Goal: Task Accomplishment & Management: Manage account settings

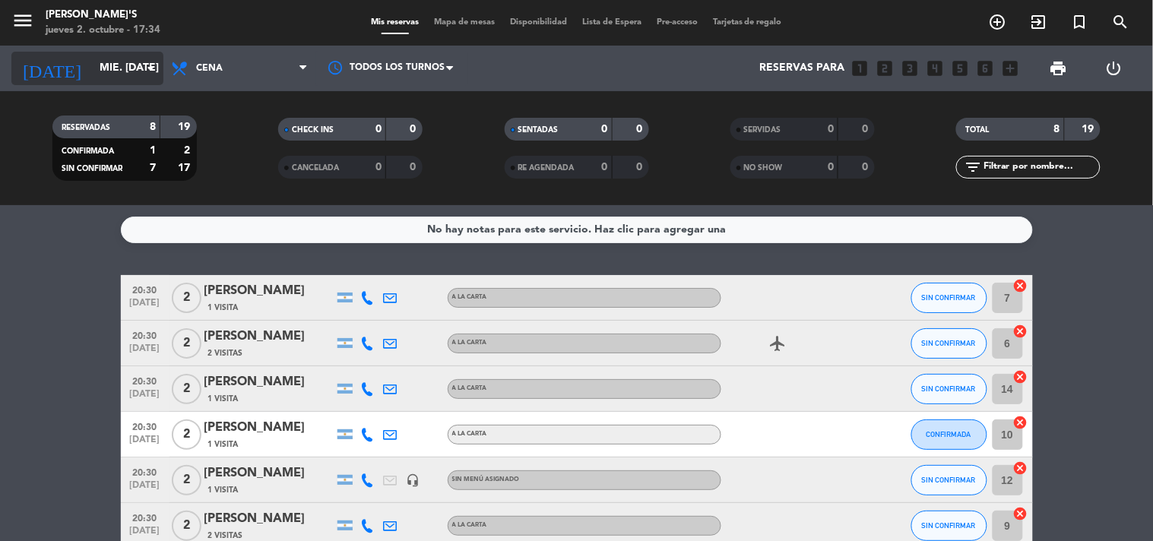
click at [142, 71] on icon "arrow_drop_down" at bounding box center [150, 68] width 18 height 18
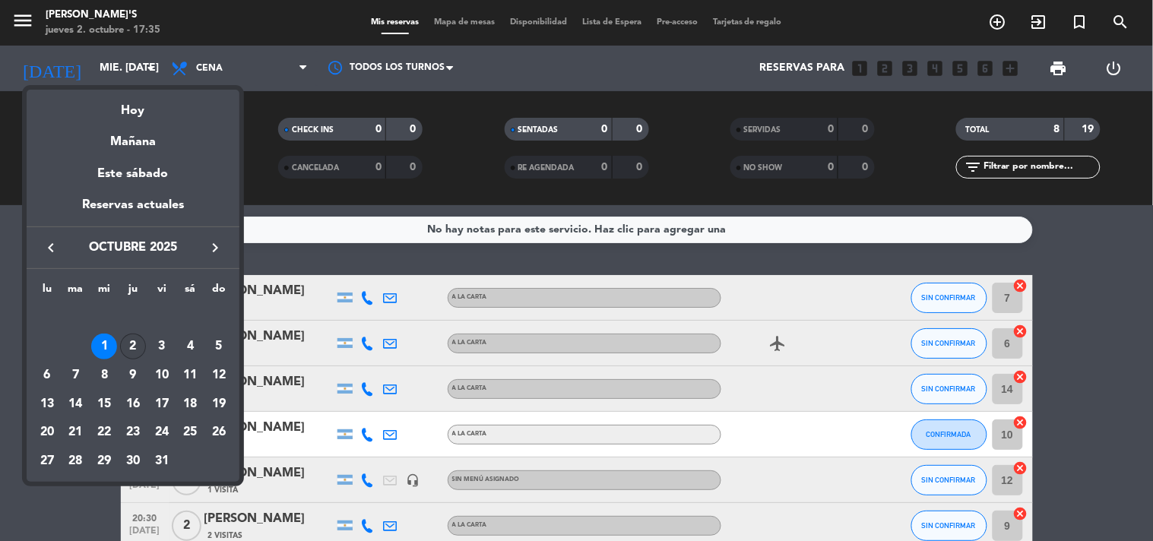
click at [129, 343] on div "2" at bounding box center [133, 347] width 26 height 26
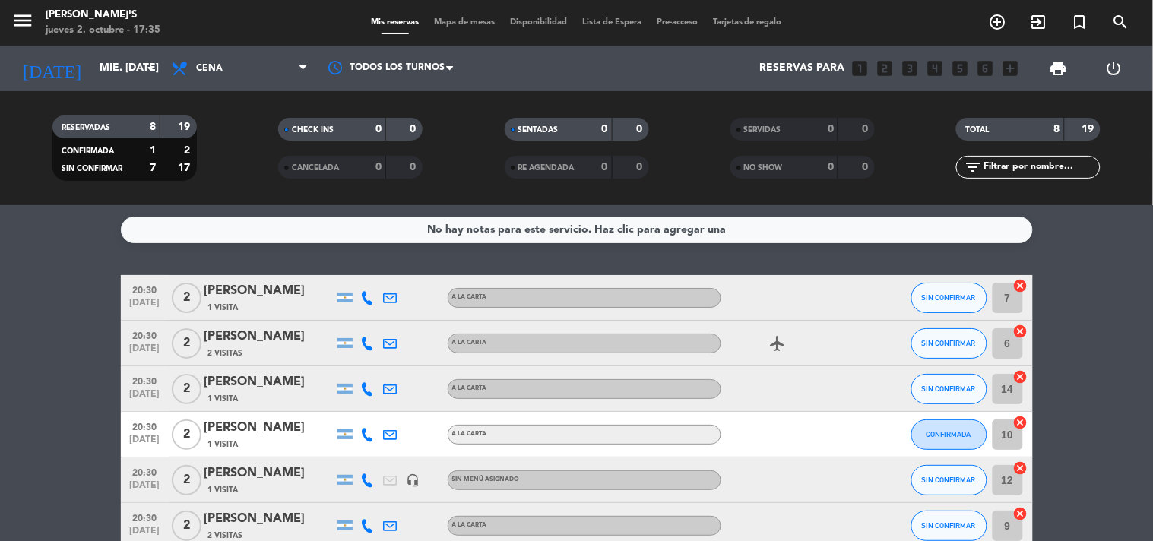
type input "[DEMOGRAPHIC_DATA] [DATE]"
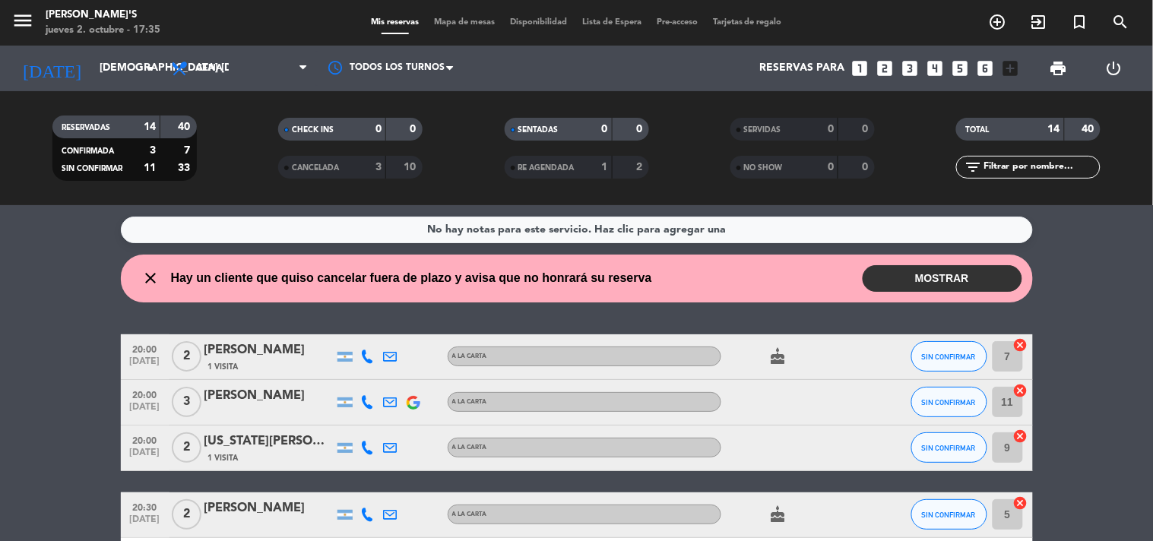
click at [927, 286] on button "MOSTRAR" at bounding box center [942, 278] width 160 height 27
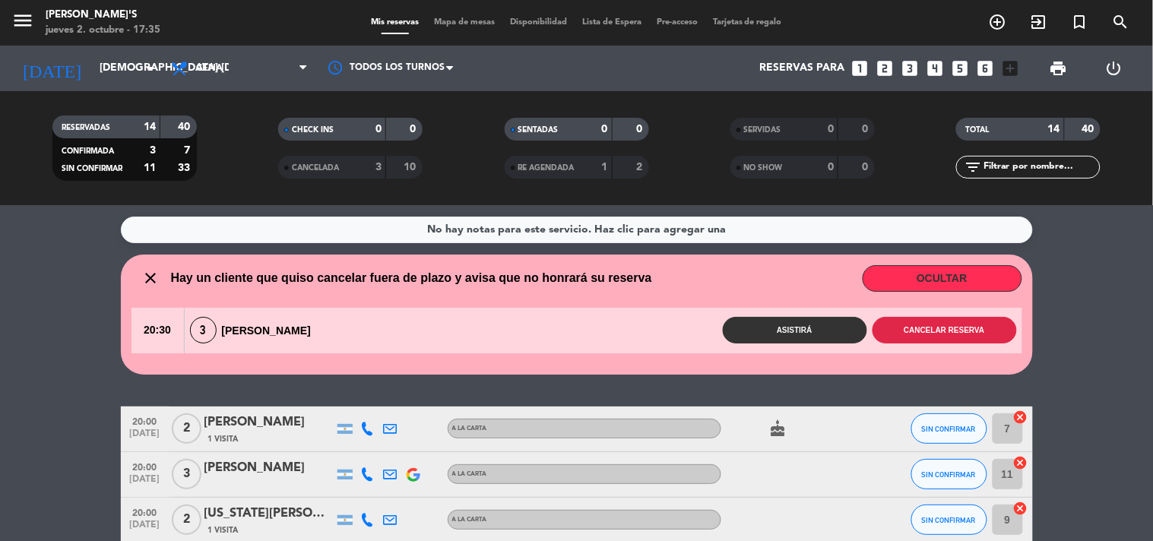
click at [922, 324] on button "Cancelar reserva" at bounding box center [944, 330] width 144 height 27
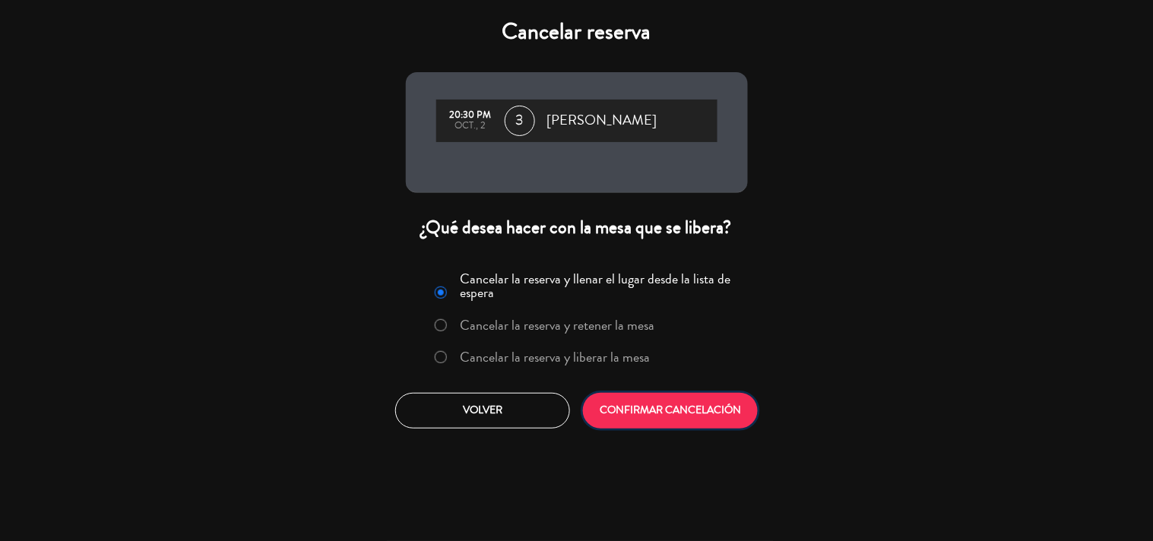
click at [665, 403] on button "CONFIRMAR CANCELACIÓN" at bounding box center [670, 411] width 175 height 36
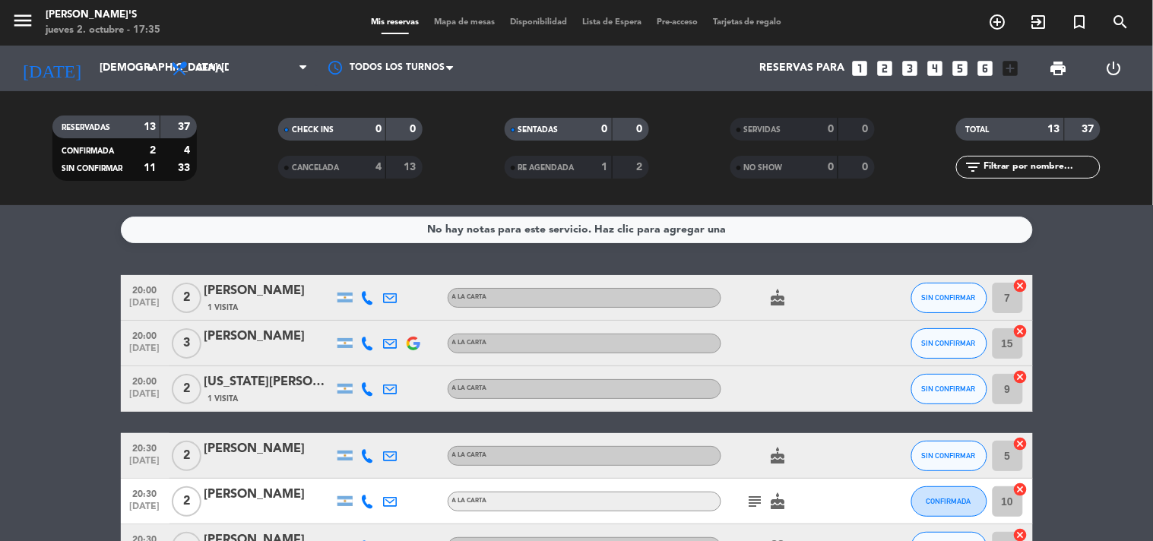
click at [362, 296] on icon at bounding box center [368, 298] width 14 height 14
click at [400, 274] on span at bounding box center [406, 272] width 12 height 12
drag, startPoint x: 331, startPoint y: 253, endPoint x: 406, endPoint y: 255, distance: 75.2
click at [406, 255] on div "[PHONE_NUMBER]" at bounding box center [376, 256] width 100 height 16
copy div "543417186706"
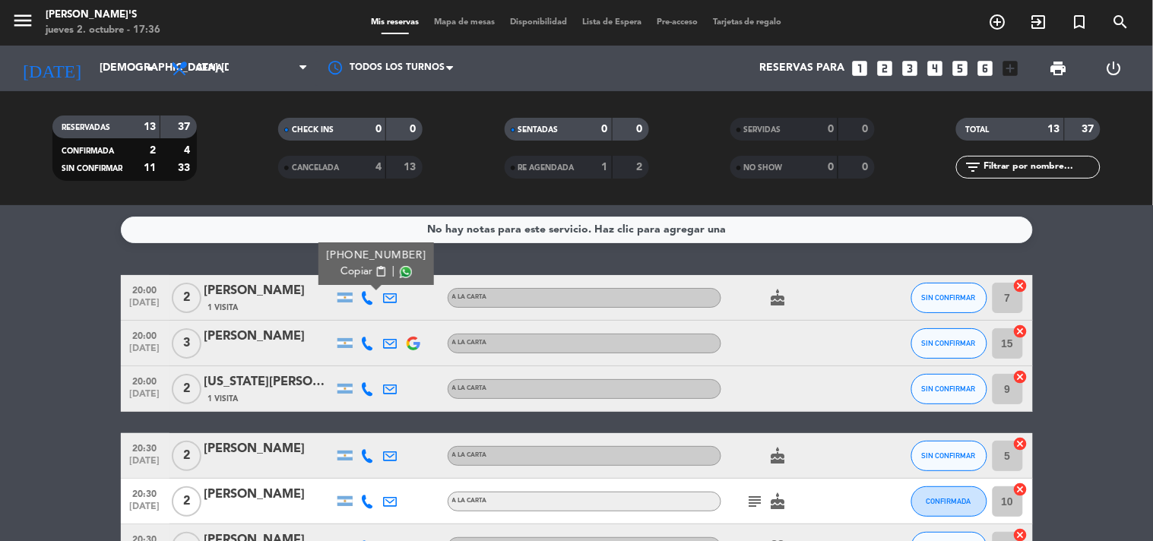
click at [365, 340] on icon at bounding box center [368, 344] width 14 height 14
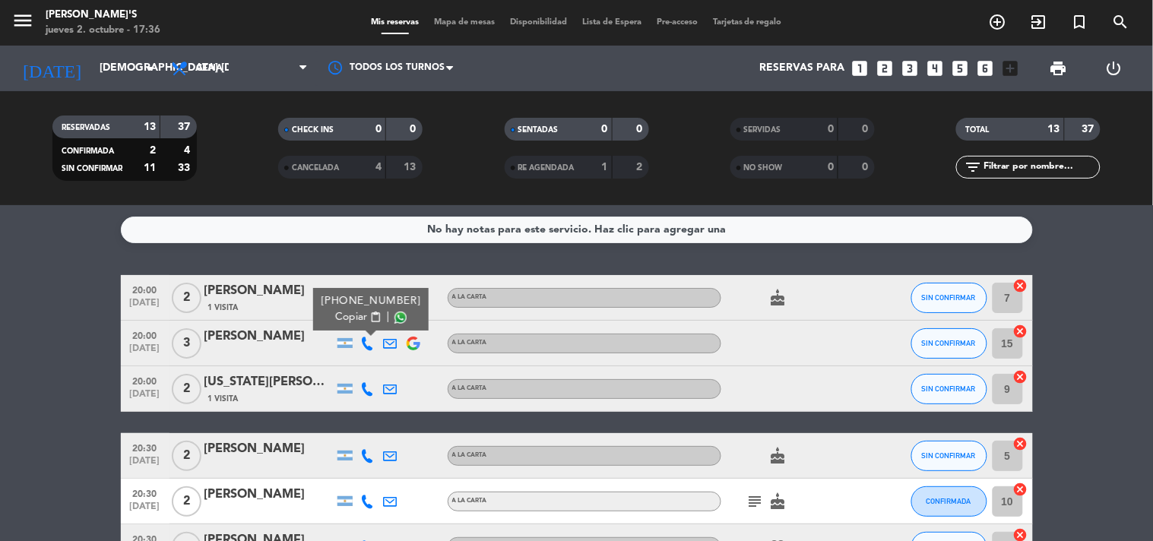
click at [396, 311] on span at bounding box center [400, 317] width 12 height 12
drag, startPoint x: 346, startPoint y: 296, endPoint x: 419, endPoint y: 302, distance: 73.9
click at [419, 301] on div "[PHONE_NUMBER] Copiar content_paste |" at bounding box center [370, 309] width 115 height 43
copy div "[PHONE_NUMBER]"
click at [367, 386] on icon at bounding box center [368, 389] width 14 height 14
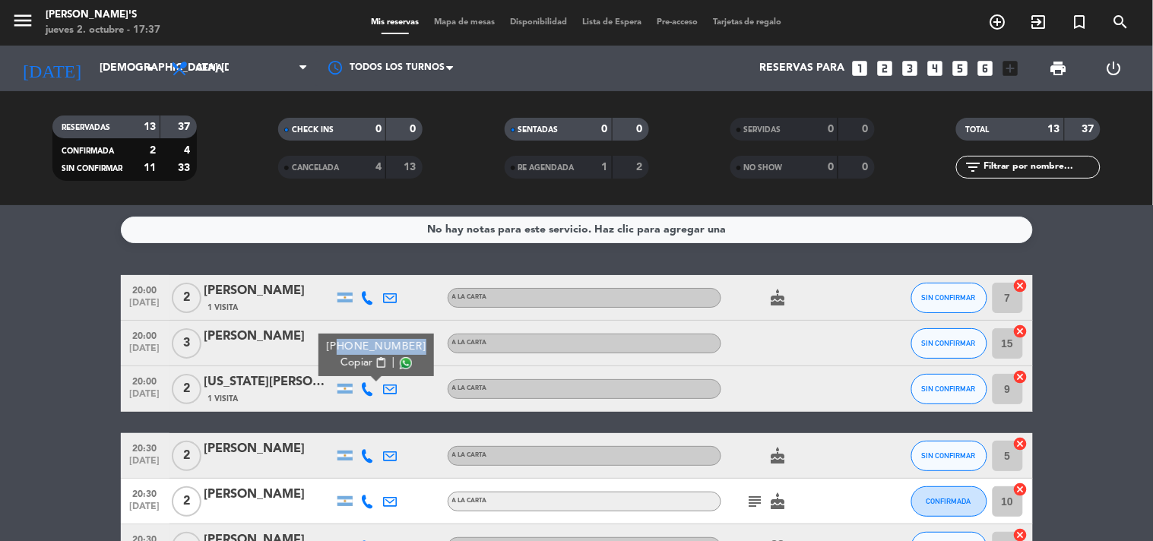
drag, startPoint x: 336, startPoint y: 346, endPoint x: 407, endPoint y: 338, distance: 71.8
click at [407, 339] on div "[PHONE_NUMBER]" at bounding box center [376, 347] width 100 height 16
copy div "543413776401"
click at [365, 454] on icon at bounding box center [368, 456] width 14 height 14
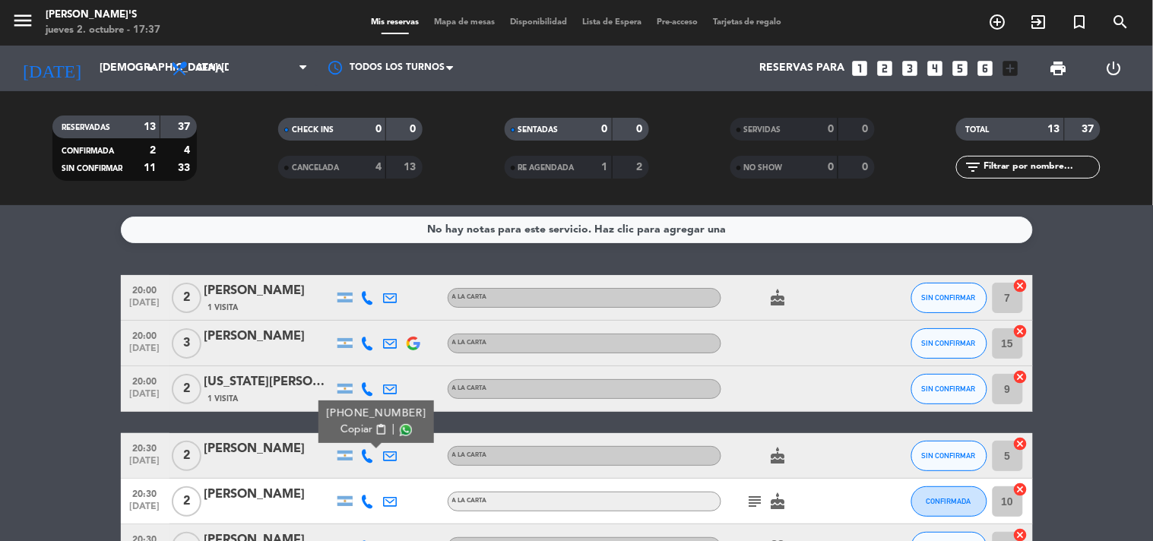
drag, startPoint x: 374, startPoint y: 426, endPoint x: 375, endPoint y: 419, distance: 7.6
click at [375, 425] on span "content_paste" at bounding box center [380, 429] width 11 height 11
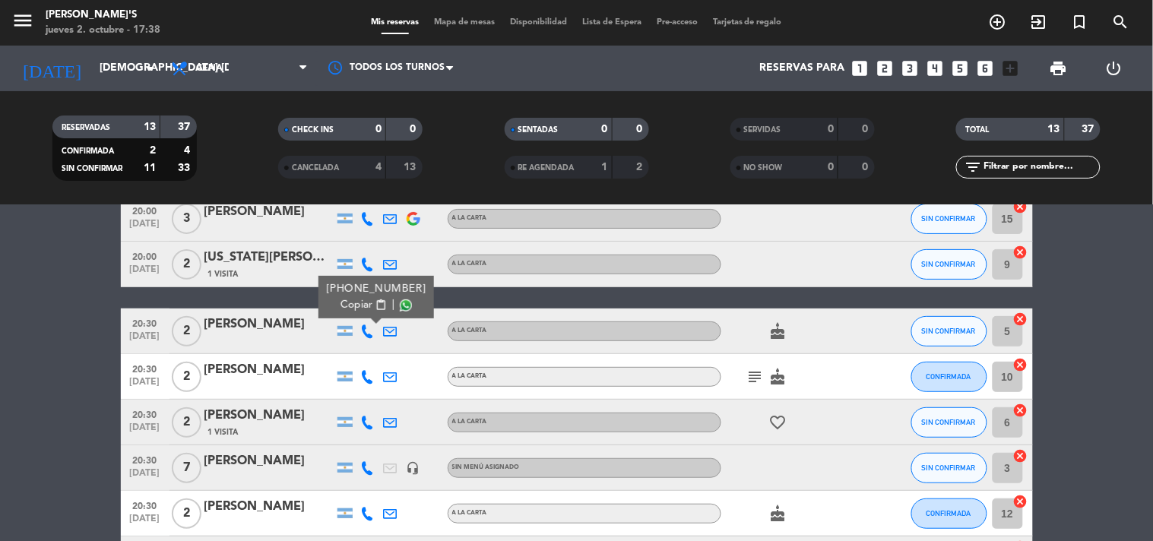
scroll to position [169, 0]
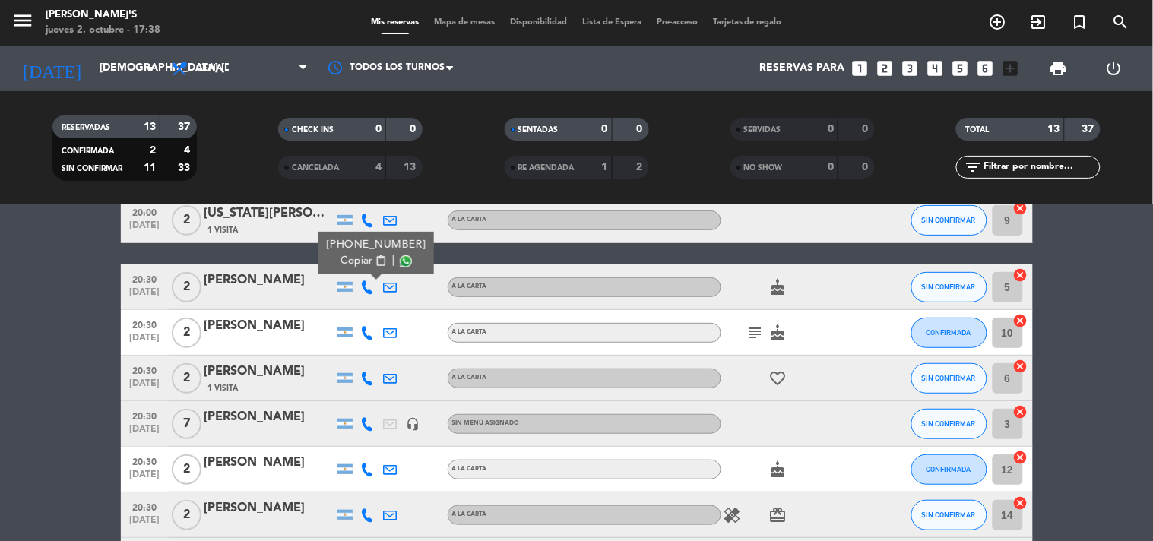
click at [365, 326] on icon at bounding box center [368, 333] width 14 height 14
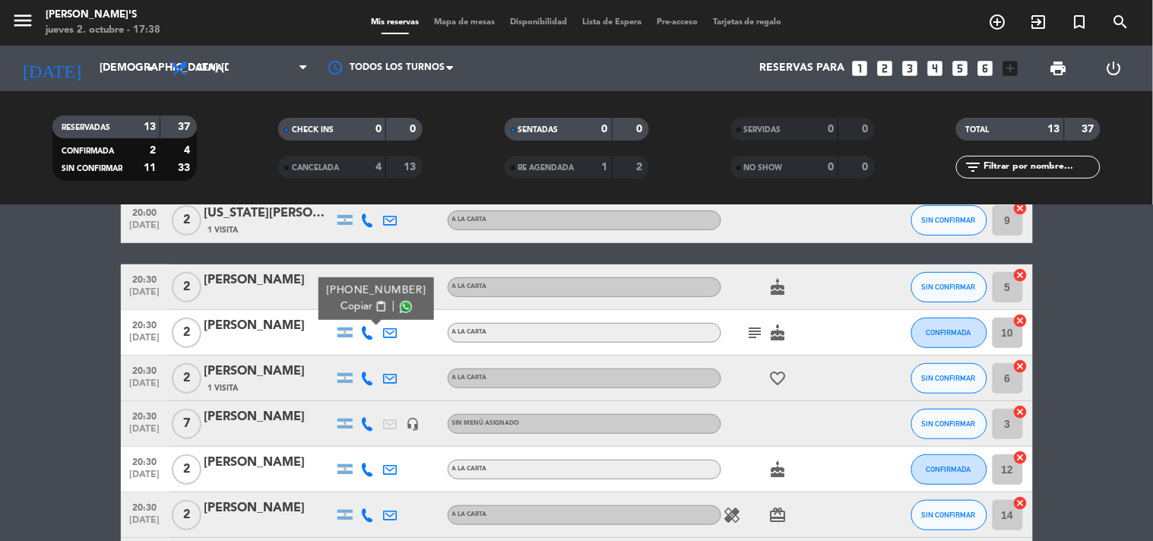
click at [365, 299] on button "Copiar content_paste" at bounding box center [363, 307] width 46 height 16
drag, startPoint x: 370, startPoint y: 381, endPoint x: 372, endPoint y: 374, distance: 7.9
click at [370, 381] on icon at bounding box center [368, 379] width 14 height 14
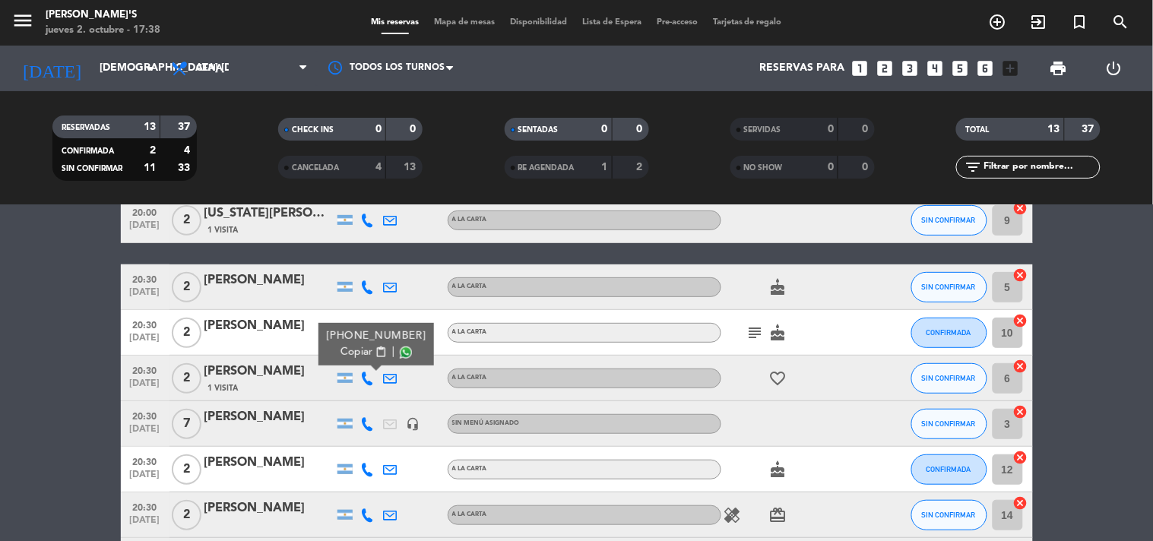
click at [375, 349] on span "content_paste" at bounding box center [380, 351] width 11 height 11
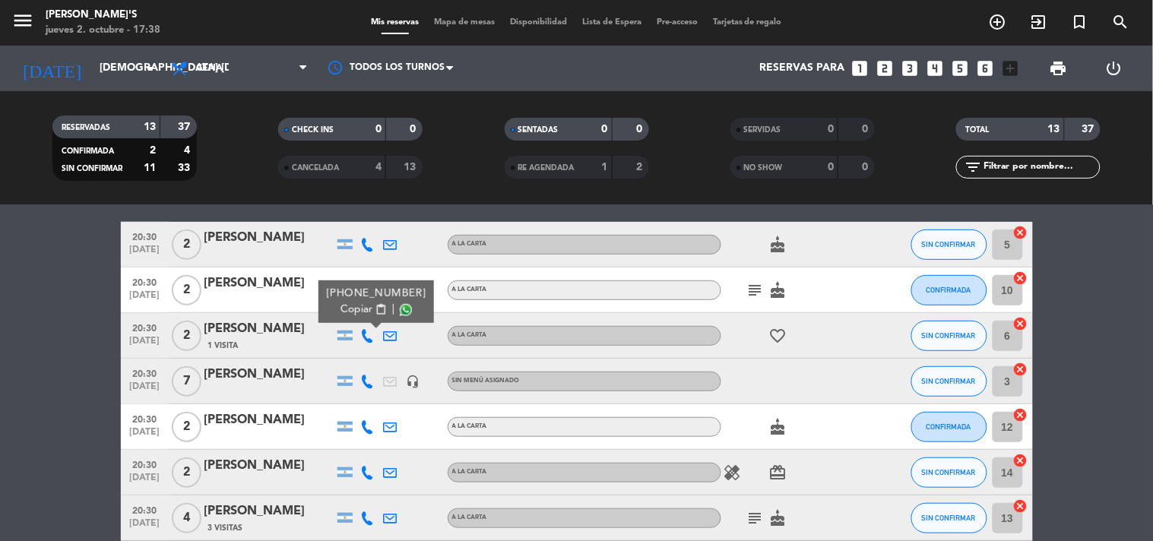
scroll to position [253, 0]
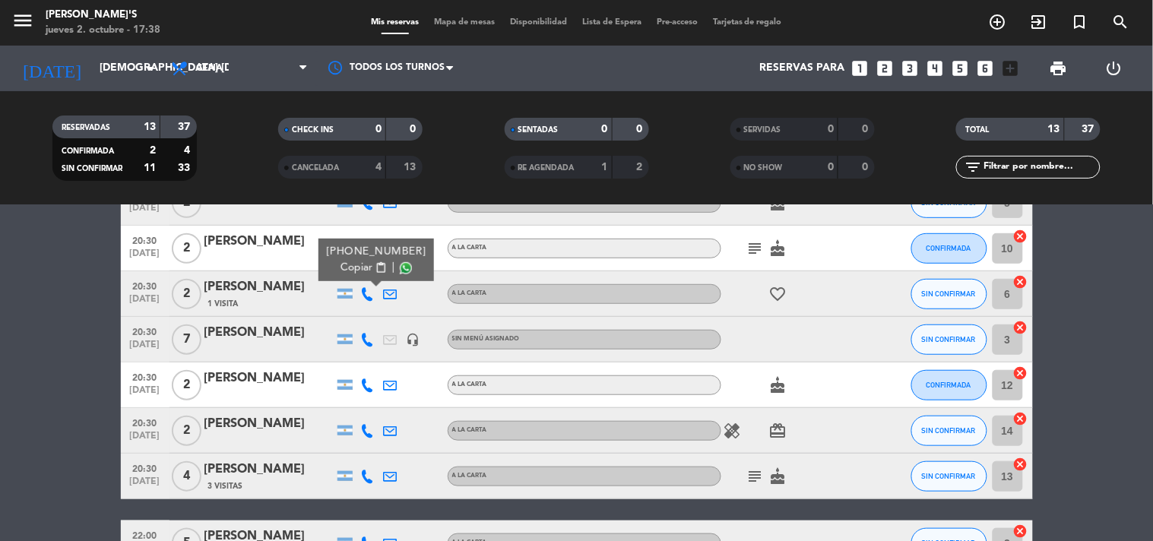
click at [361, 337] on icon at bounding box center [368, 340] width 14 height 14
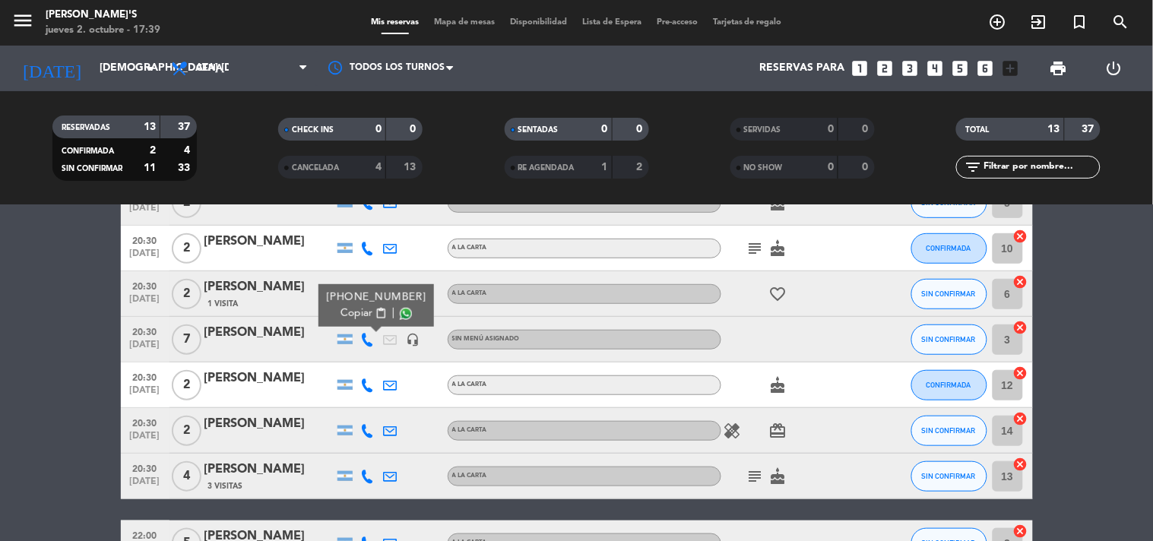
click at [375, 308] on span "content_paste" at bounding box center [380, 313] width 11 height 11
click at [365, 378] on icon at bounding box center [368, 385] width 14 height 14
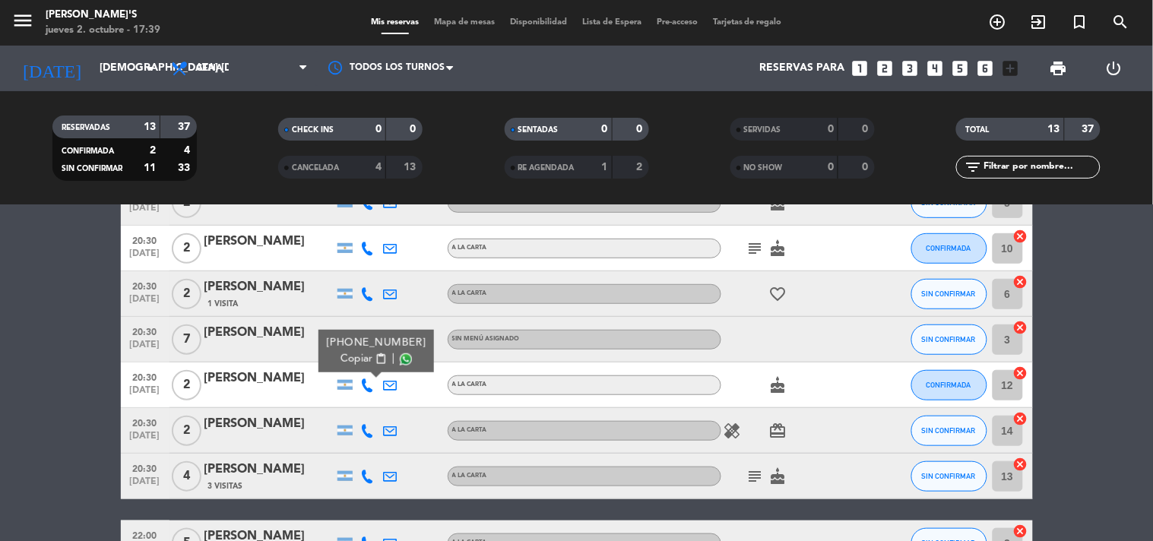
drag, startPoint x: 372, startPoint y: 356, endPoint x: 533, endPoint y: 193, distance: 228.3
click at [375, 354] on span "content_paste" at bounding box center [380, 358] width 11 height 11
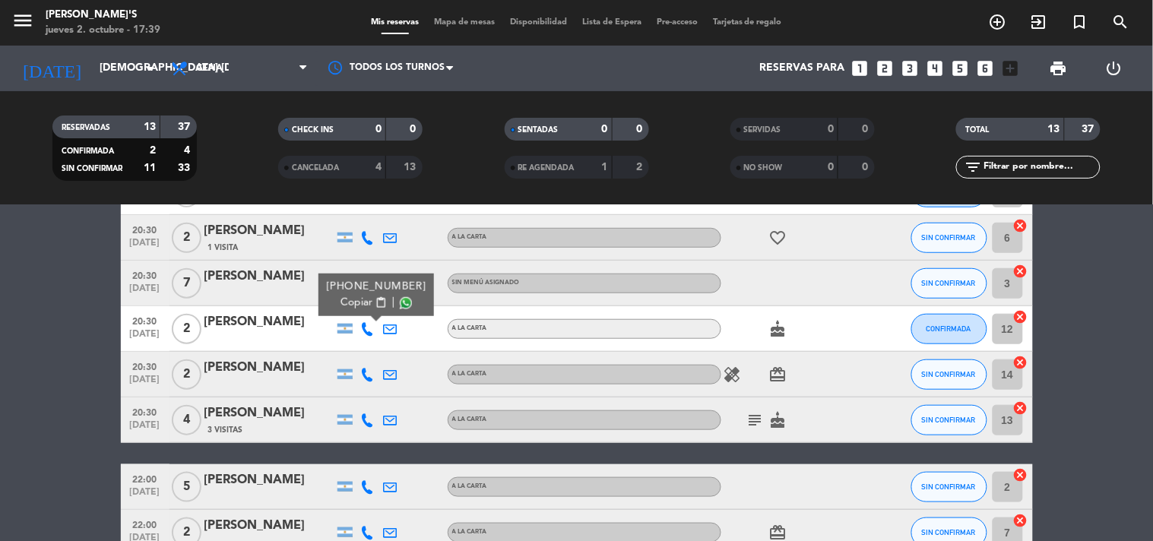
scroll to position [337, 0]
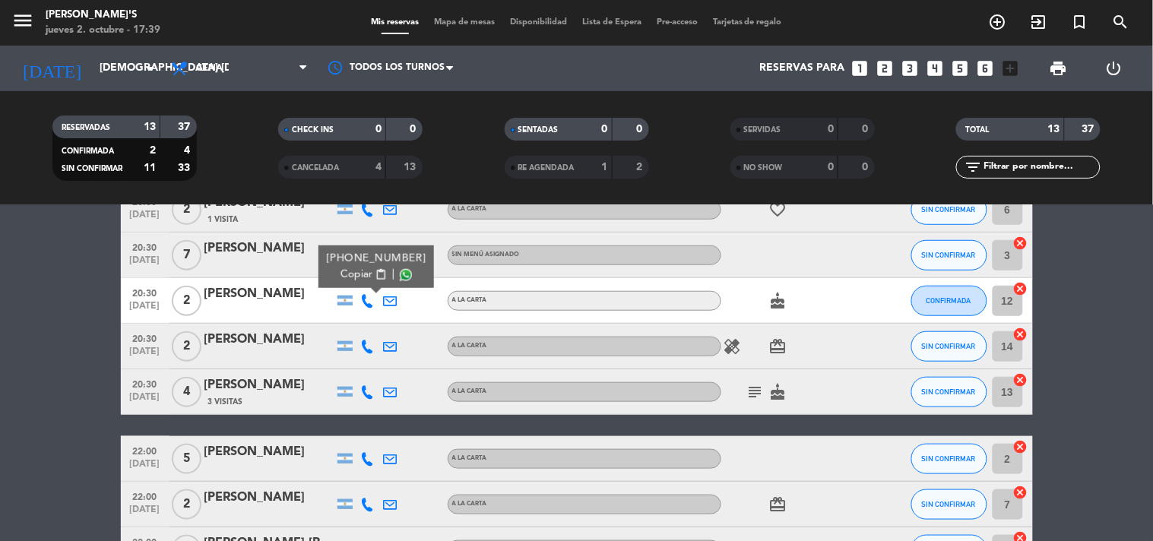
drag, startPoint x: 371, startPoint y: 349, endPoint x: 369, endPoint y: 340, distance: 9.2
click at [368, 345] on icon at bounding box center [368, 347] width 14 height 14
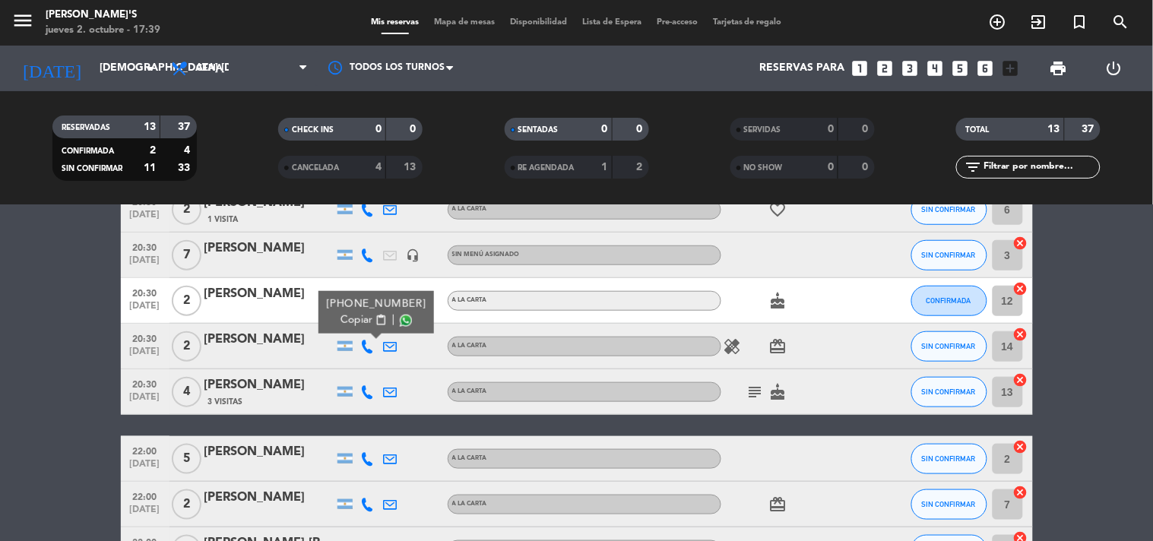
click at [375, 321] on span "content_paste" at bounding box center [380, 320] width 11 height 11
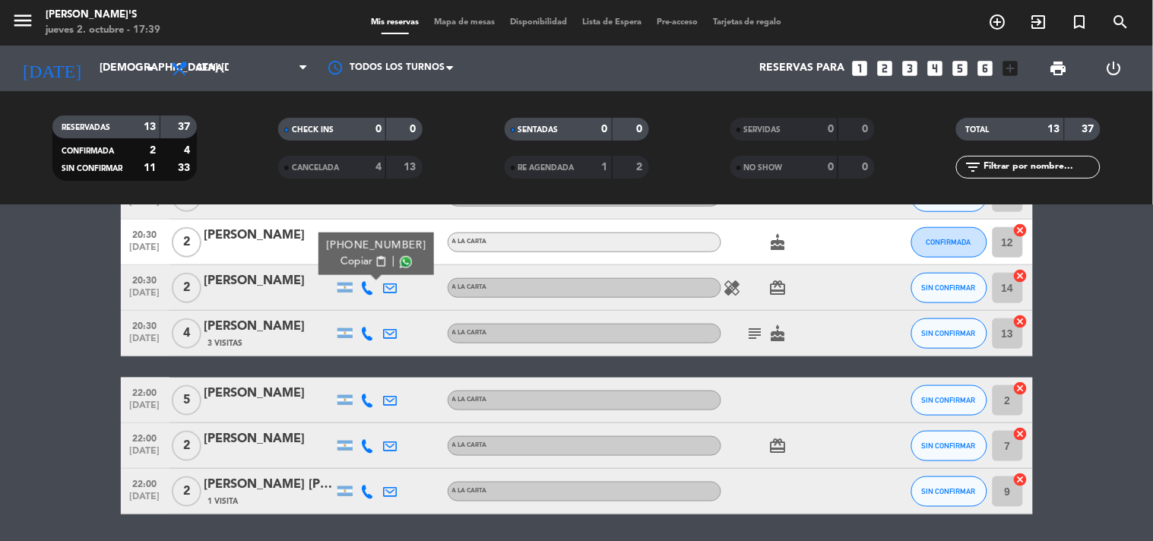
scroll to position [422, 0]
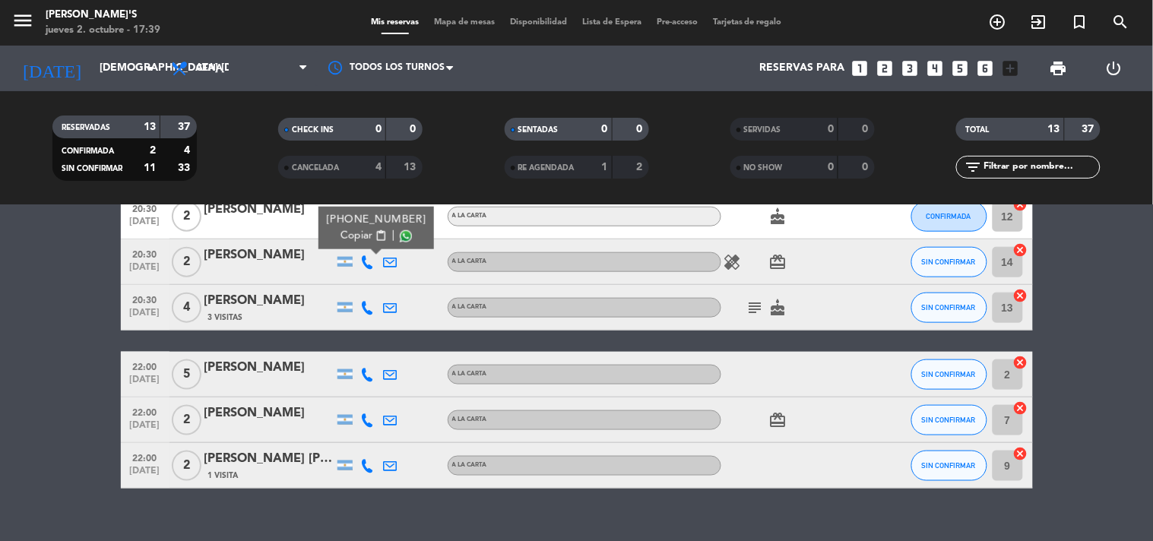
click at [365, 302] on icon at bounding box center [368, 308] width 14 height 14
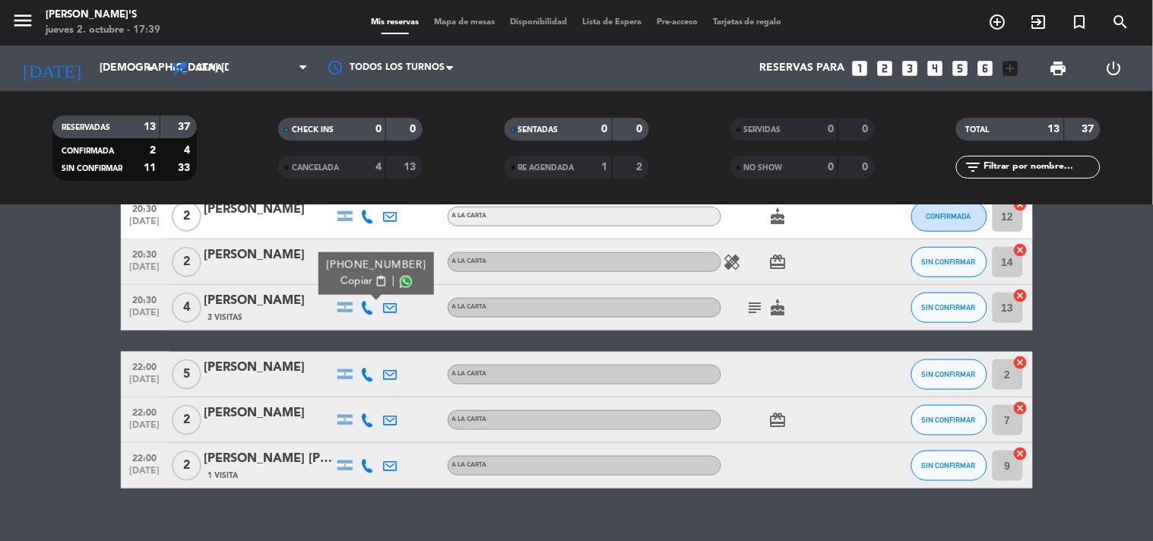
click at [375, 282] on span "content_paste" at bounding box center [380, 281] width 11 height 11
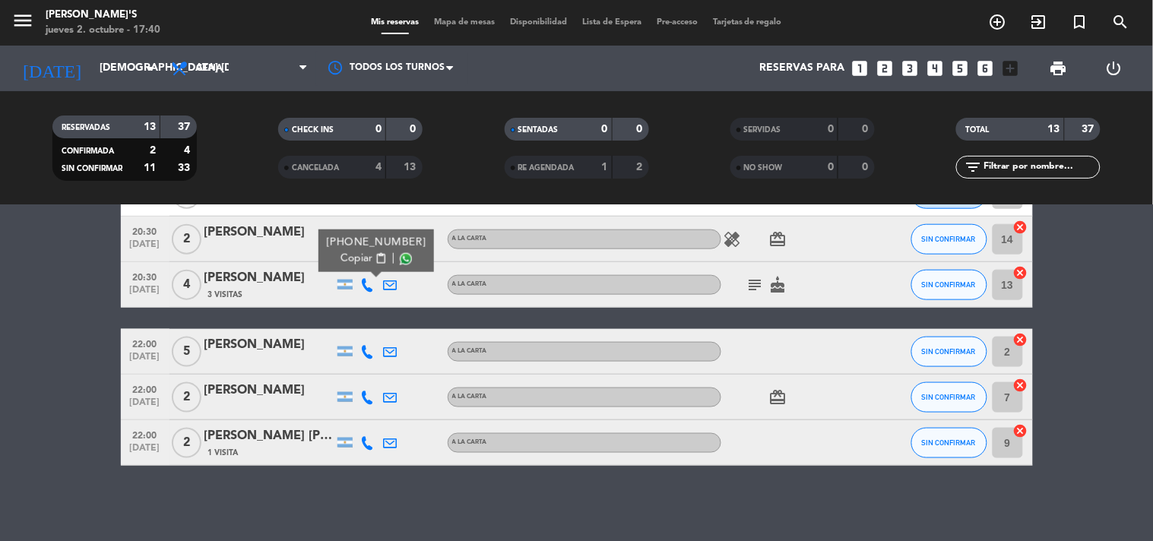
click at [366, 353] on icon at bounding box center [368, 352] width 14 height 14
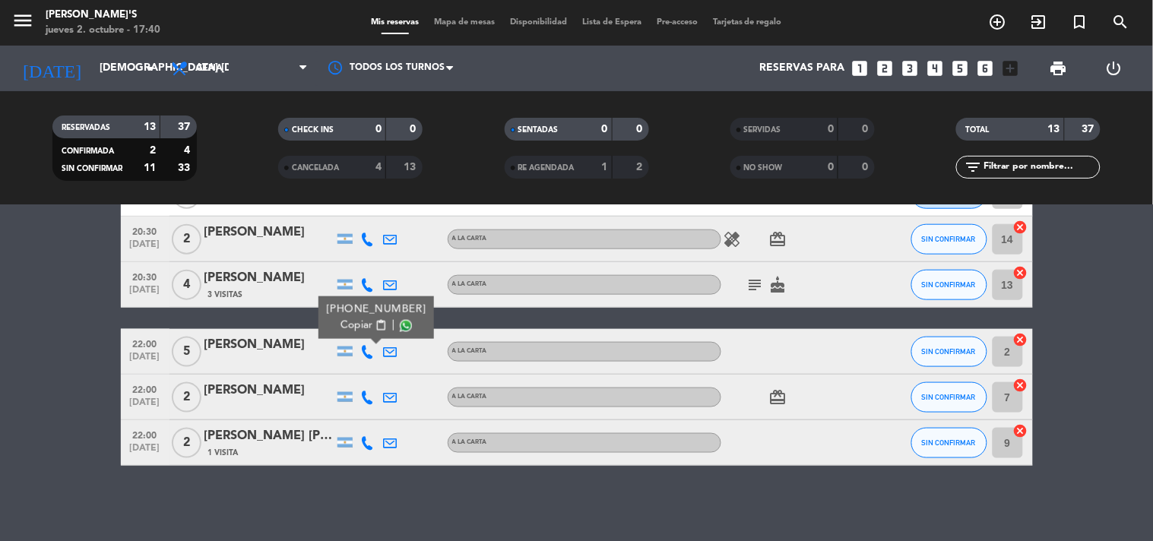
click at [375, 325] on span "content_paste" at bounding box center [380, 325] width 11 height 11
click at [362, 392] on icon at bounding box center [368, 398] width 14 height 14
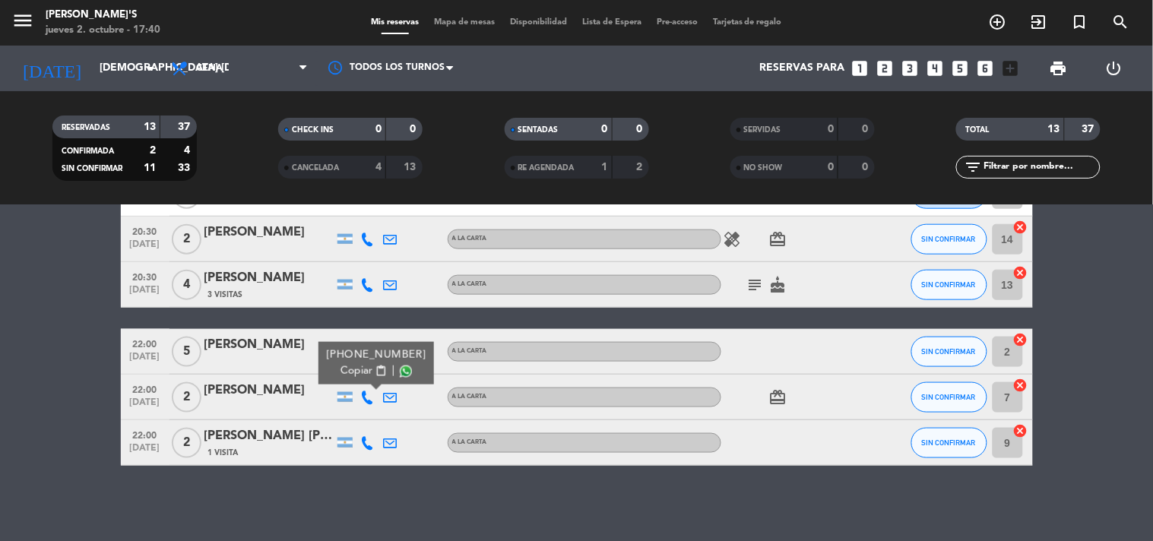
click at [375, 365] on span "content_paste" at bounding box center [380, 370] width 11 height 11
click at [368, 438] on icon at bounding box center [368, 443] width 14 height 14
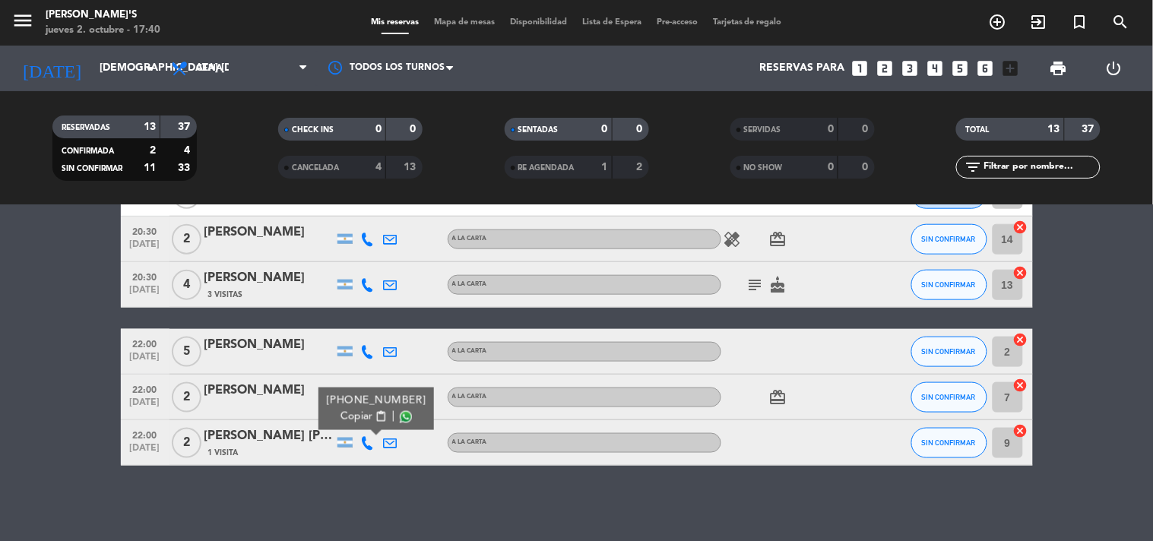
drag, startPoint x: 368, startPoint y: 411, endPoint x: 412, endPoint y: 370, distance: 59.7
click at [375, 411] on span "content_paste" at bounding box center [380, 416] width 11 height 11
click at [294, 409] on div at bounding box center [268, 407] width 129 height 12
